Goal: Task Accomplishment & Management: Use online tool/utility

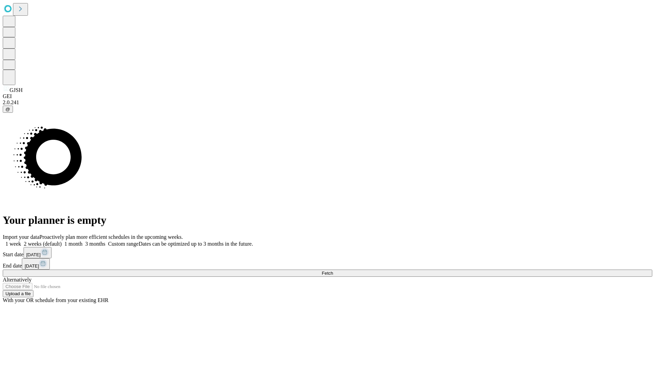
click at [333, 270] on span "Fetch" at bounding box center [327, 272] width 11 height 5
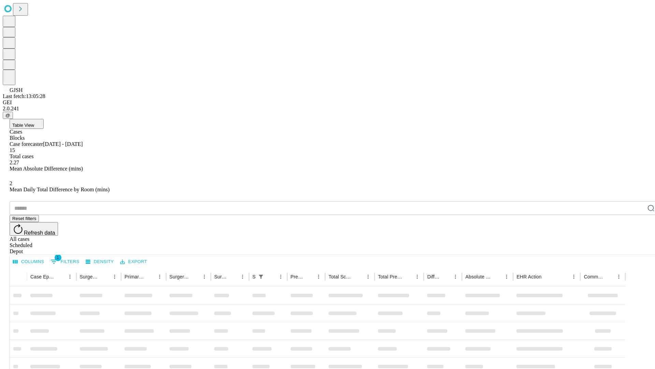
click at [638, 248] on div "Depot" at bounding box center [335, 251] width 650 height 6
